Goal: Task Accomplishment & Management: Use online tool/utility

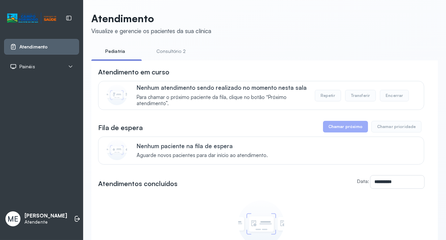
click at [174, 47] on link "Consultório 2" at bounding box center [171, 51] width 48 height 11
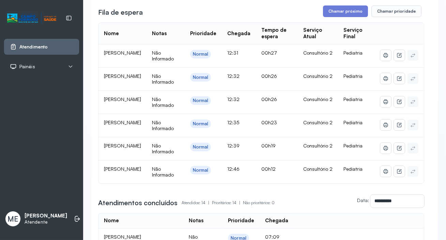
scroll to position [14, 0]
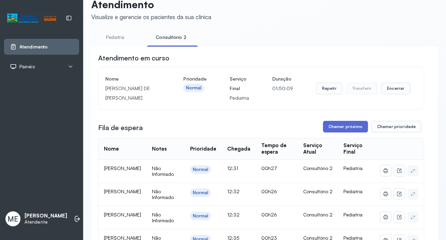
click at [337, 124] on button "Chamar próximo" at bounding box center [345, 127] width 45 height 12
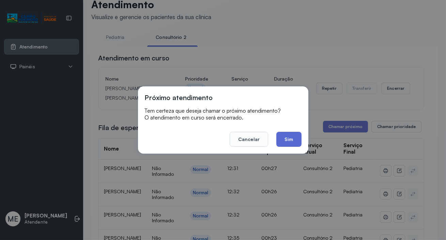
click at [287, 137] on button "Sim" at bounding box center [289, 139] width 25 height 15
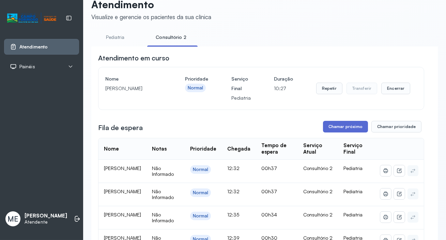
click at [343, 129] on button "Chamar próximo" at bounding box center [345, 127] width 45 height 12
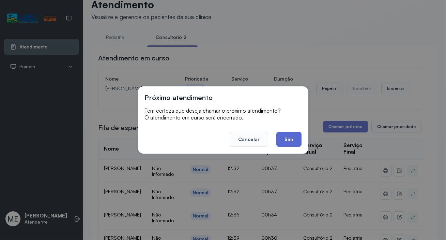
click at [292, 138] on button "Sim" at bounding box center [289, 139] width 25 height 15
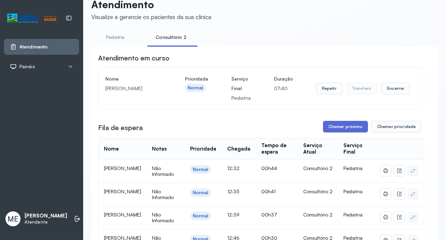
click at [342, 125] on button "Chamar próximo" at bounding box center [345, 127] width 45 height 12
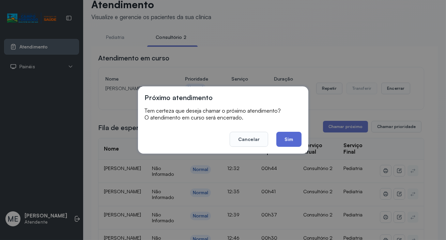
click at [291, 140] on button "Sim" at bounding box center [289, 139] width 25 height 15
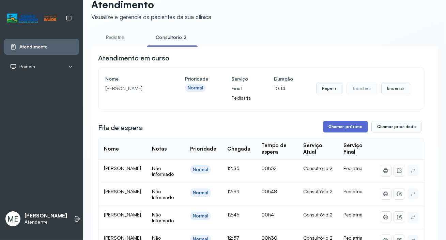
click at [343, 124] on button "Chamar próximo" at bounding box center [345, 127] width 45 height 12
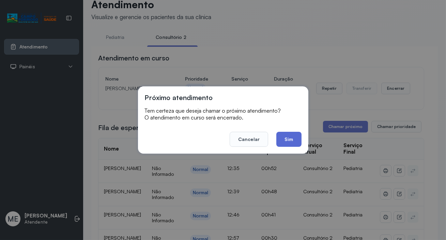
click at [292, 140] on button "Sim" at bounding box center [289, 139] width 25 height 15
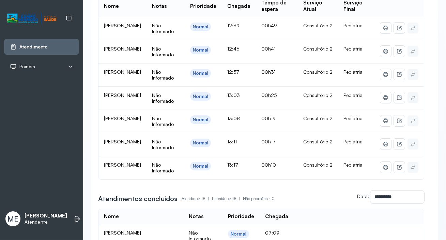
scroll to position [37, 0]
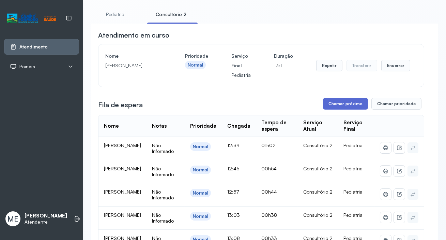
click at [343, 103] on button "Chamar próximo" at bounding box center [345, 104] width 45 height 12
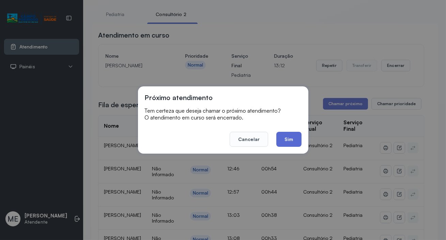
click at [289, 137] on button "Sim" at bounding box center [289, 139] width 25 height 15
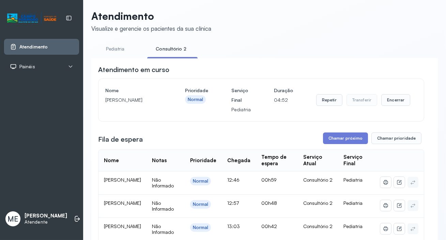
scroll to position [0, 0]
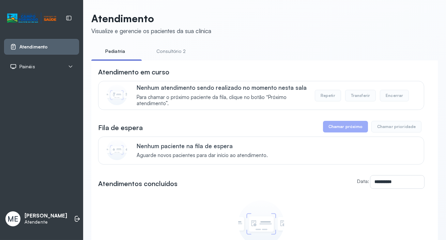
click at [167, 49] on link "Consultório 2" at bounding box center [171, 51] width 48 height 11
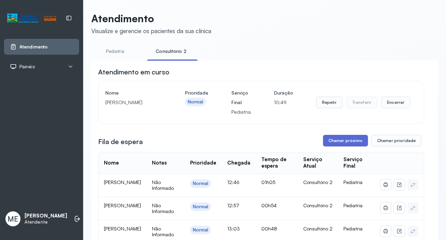
click at [350, 142] on button "Chamar próximo" at bounding box center [345, 141] width 45 height 12
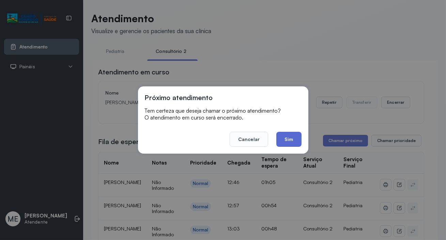
click at [285, 140] on button "Sim" at bounding box center [289, 139] width 25 height 15
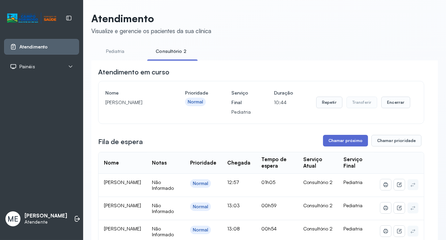
click at [341, 142] on button "Chamar próximo" at bounding box center [345, 141] width 45 height 12
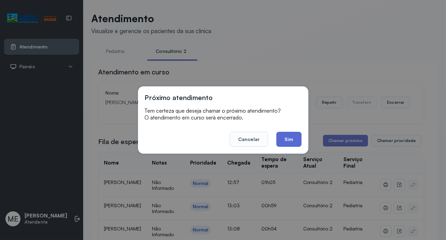
click at [292, 139] on button "Sim" at bounding box center [289, 139] width 25 height 15
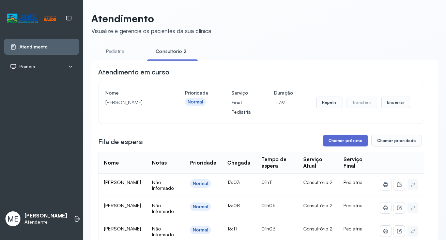
click at [343, 140] on button "Chamar próximo" at bounding box center [345, 141] width 45 height 12
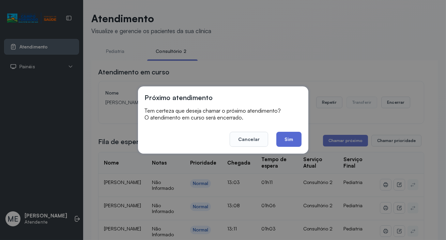
click at [293, 138] on button "Sim" at bounding box center [289, 139] width 25 height 15
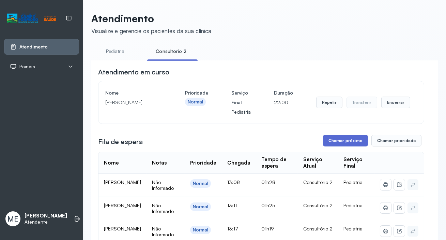
click at [344, 138] on button "Chamar próximo" at bounding box center [345, 141] width 45 height 12
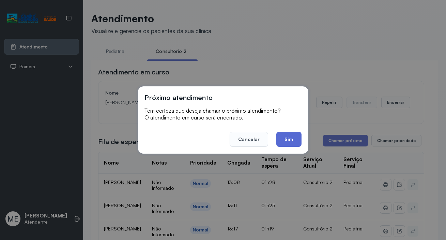
click at [281, 138] on button "Sim" at bounding box center [289, 139] width 25 height 15
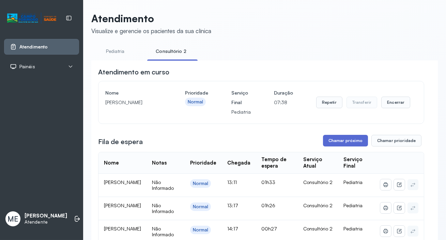
click at [351, 142] on button "Chamar próximo" at bounding box center [345, 141] width 45 height 12
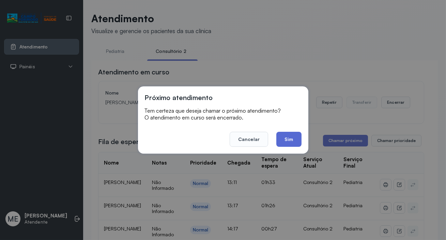
click at [288, 140] on button "Sim" at bounding box center [289, 139] width 25 height 15
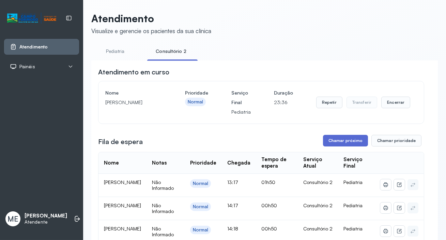
click at [338, 140] on button "Chamar próximo" at bounding box center [345, 141] width 45 height 12
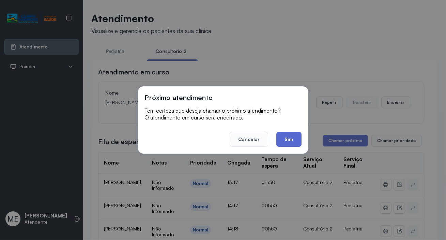
click at [289, 137] on button "Sim" at bounding box center [289, 139] width 25 height 15
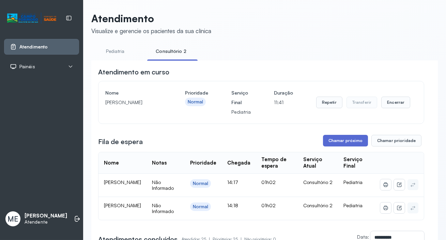
click at [344, 137] on button "Chamar próximo" at bounding box center [345, 141] width 45 height 12
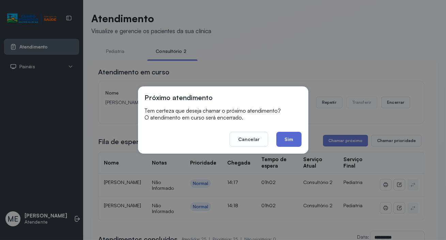
click at [290, 136] on button "Sim" at bounding box center [289, 139] width 25 height 15
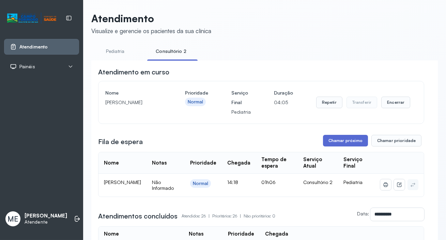
click at [344, 139] on button "Chamar próximo" at bounding box center [345, 141] width 45 height 12
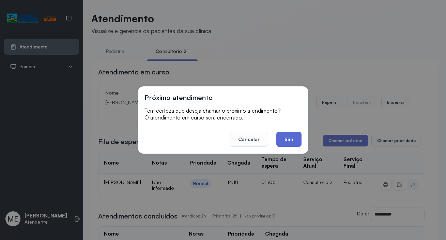
click at [294, 137] on button "Sim" at bounding box center [289, 139] width 25 height 15
